Goal: Task Accomplishment & Management: Use online tool/utility

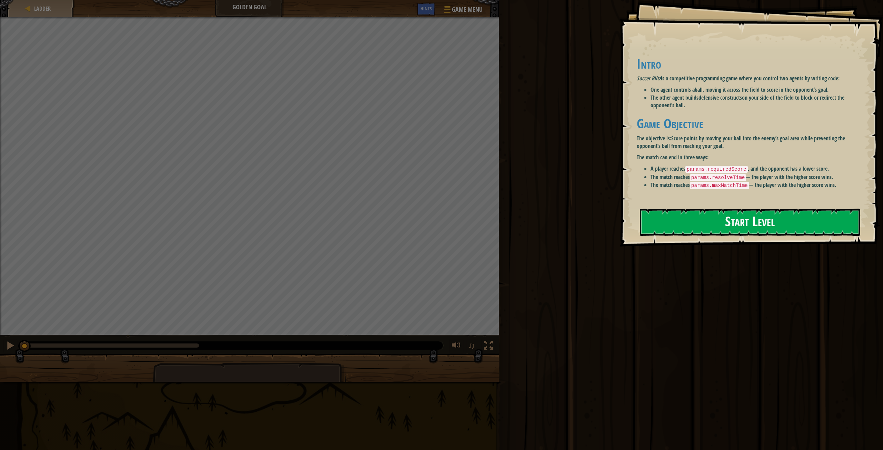
click at [649, 221] on button "Start Level" at bounding box center [750, 222] width 220 height 27
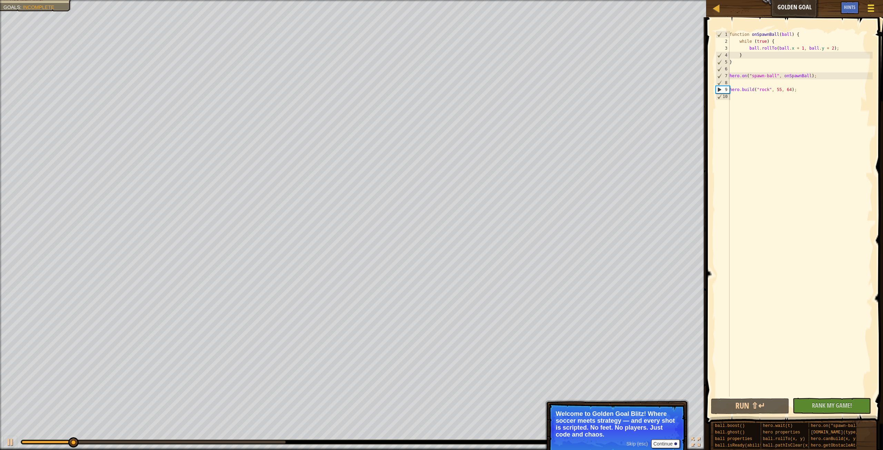
click at [866, 6] on div at bounding box center [870, 8] width 9 height 10
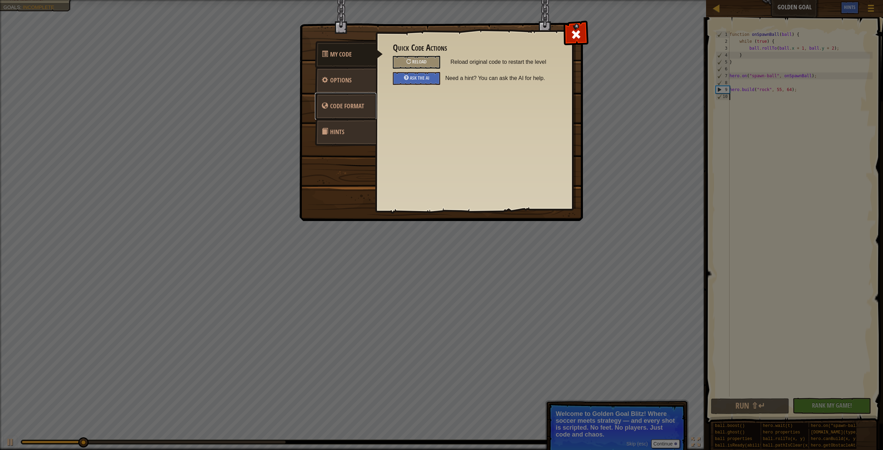
click at [343, 102] on span "Code Format" at bounding box center [347, 106] width 34 height 9
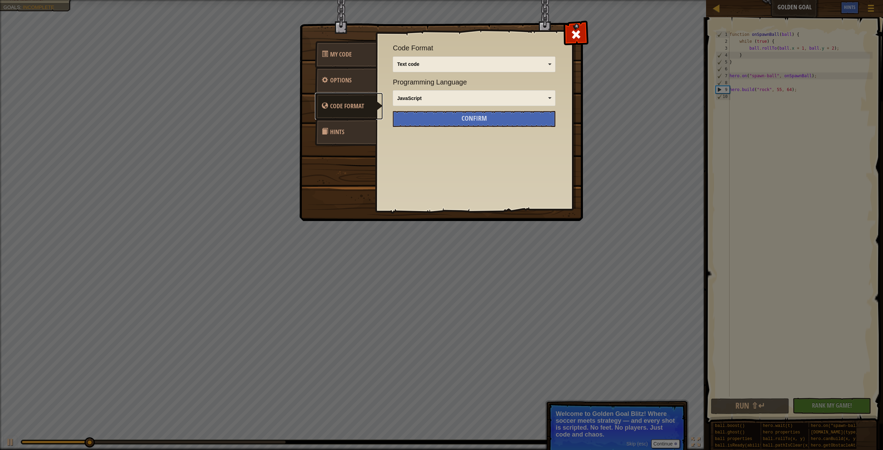
click at [447, 58] on div "Text code Blocks and code Blocks Blocks (Icons) Text code" at bounding box center [474, 65] width 162 height 16
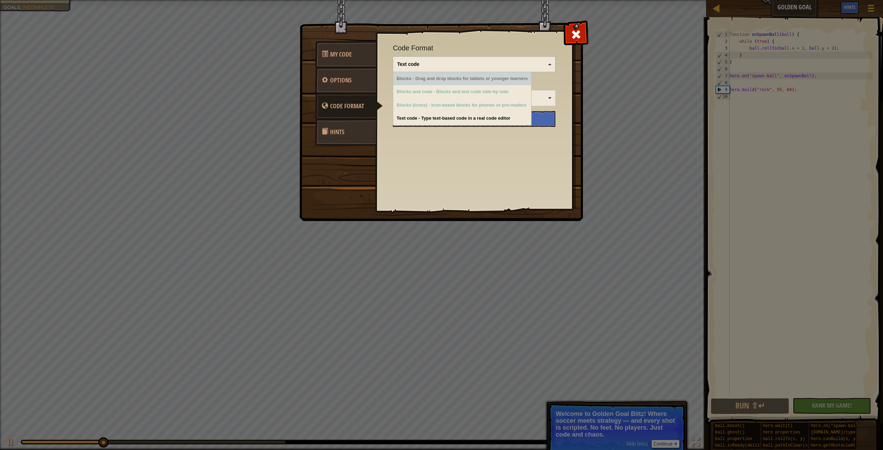
click at [587, 26] on img at bounding box center [443, 97] width 289 height 247
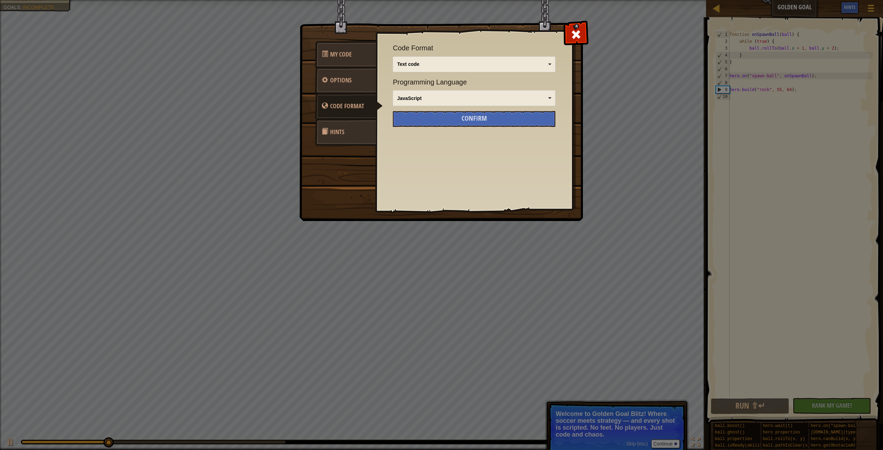
click at [567, 21] on img at bounding box center [443, 97] width 289 height 247
click at [567, 22] on img at bounding box center [443, 97] width 289 height 247
click at [576, 33] on span at bounding box center [575, 34] width 11 height 11
